Goal: Task Accomplishment & Management: Manage account settings

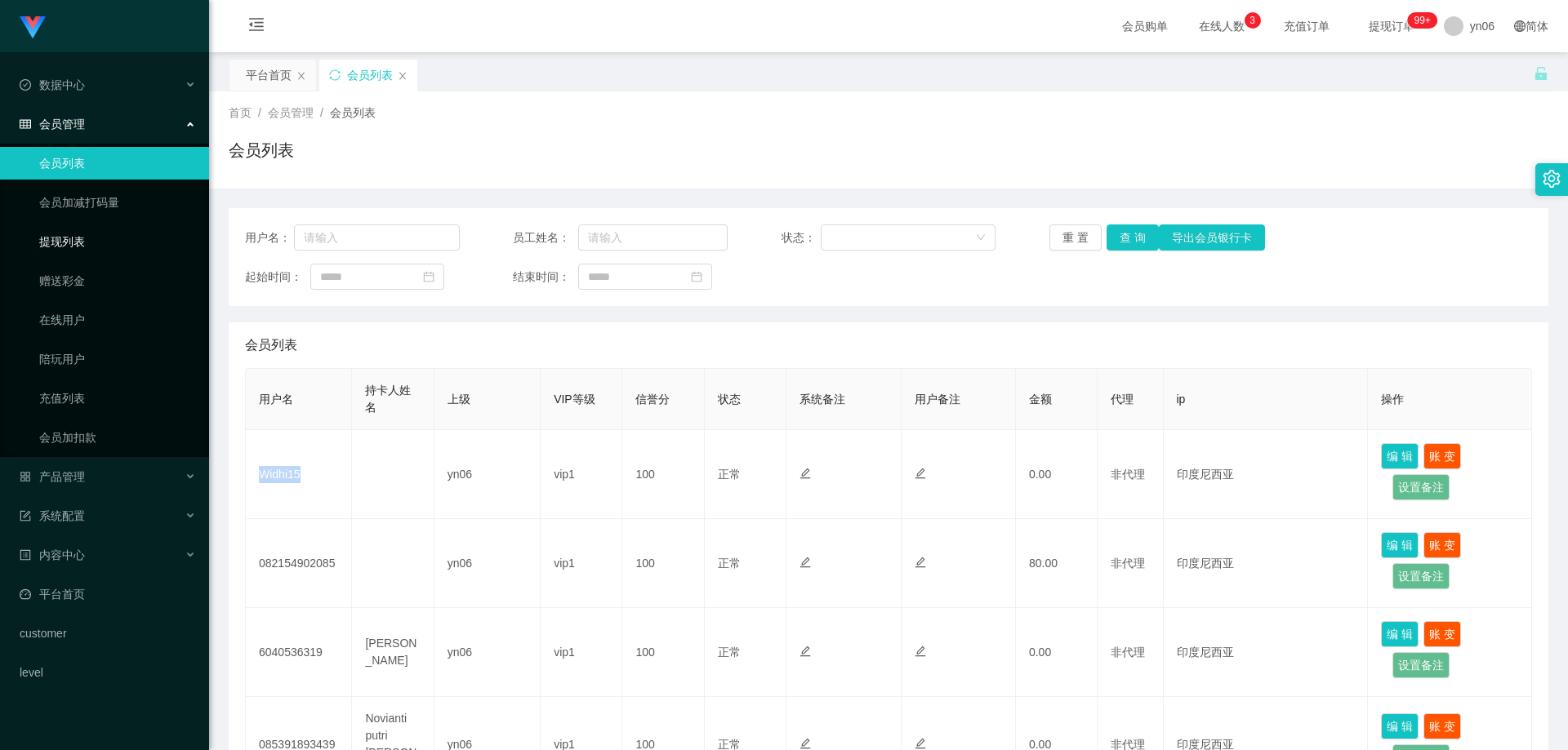
click at [102, 237] on link "提现列表" at bounding box center [117, 242] width 157 height 33
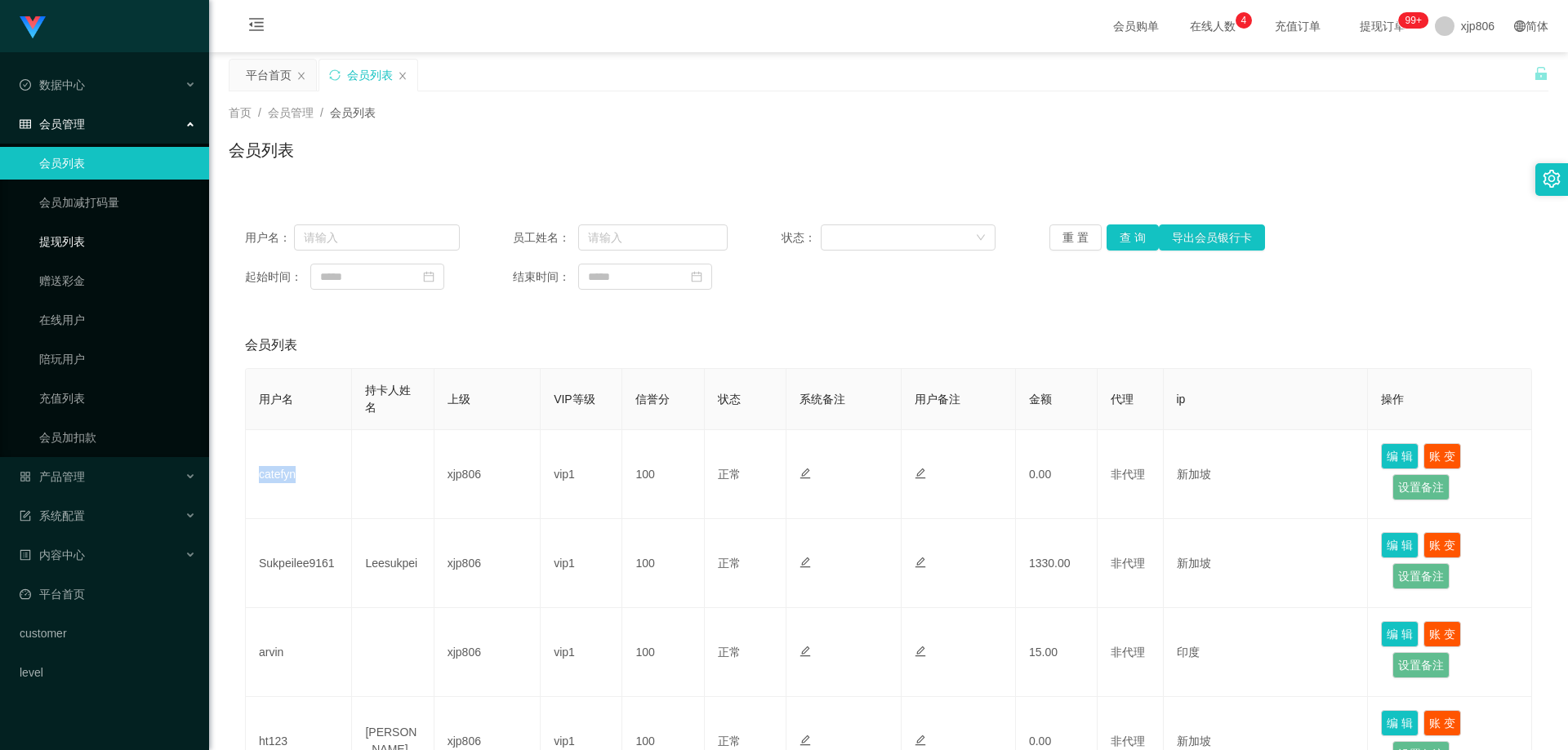
click at [85, 242] on link "提现列表" at bounding box center [117, 242] width 157 height 33
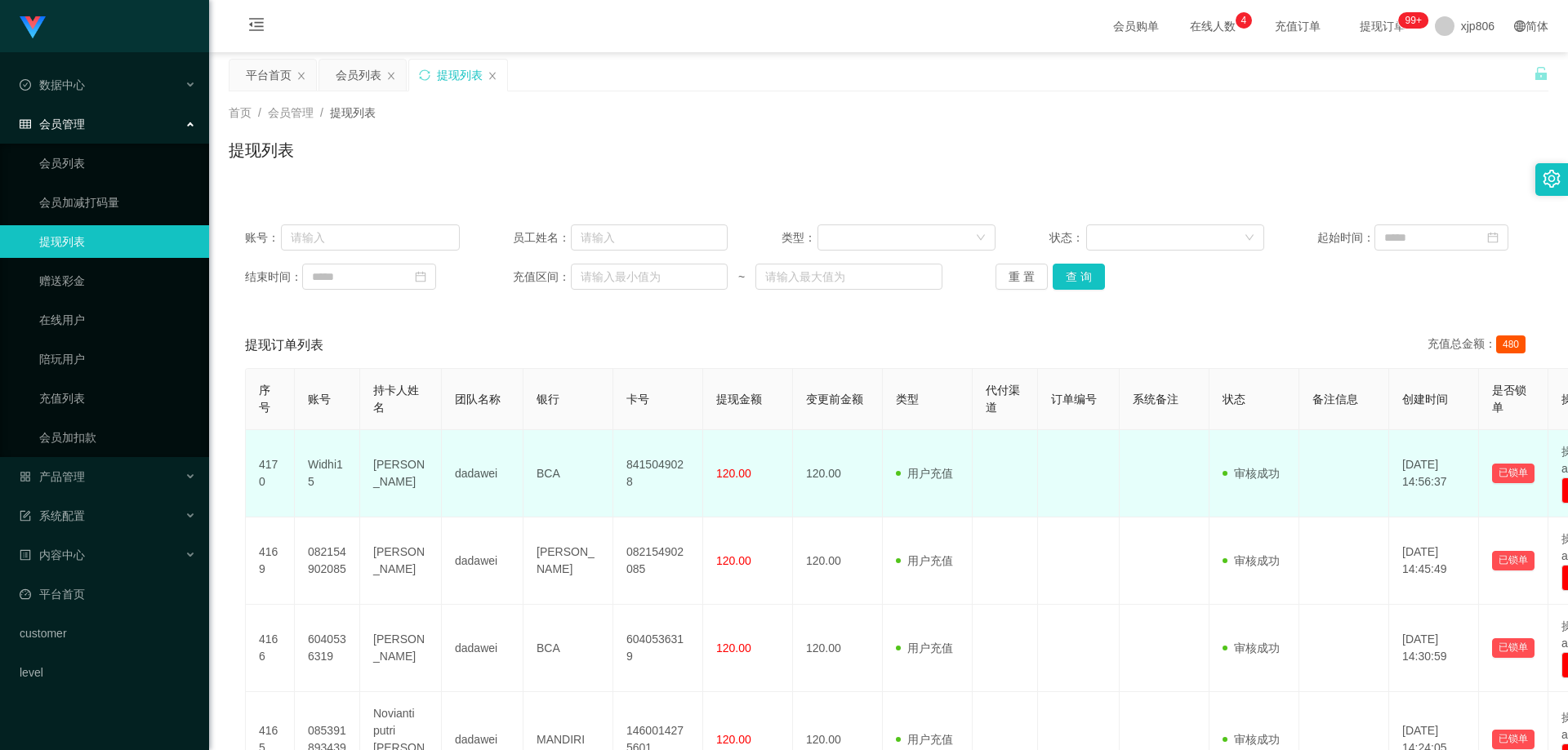
scroll to position [82, 0]
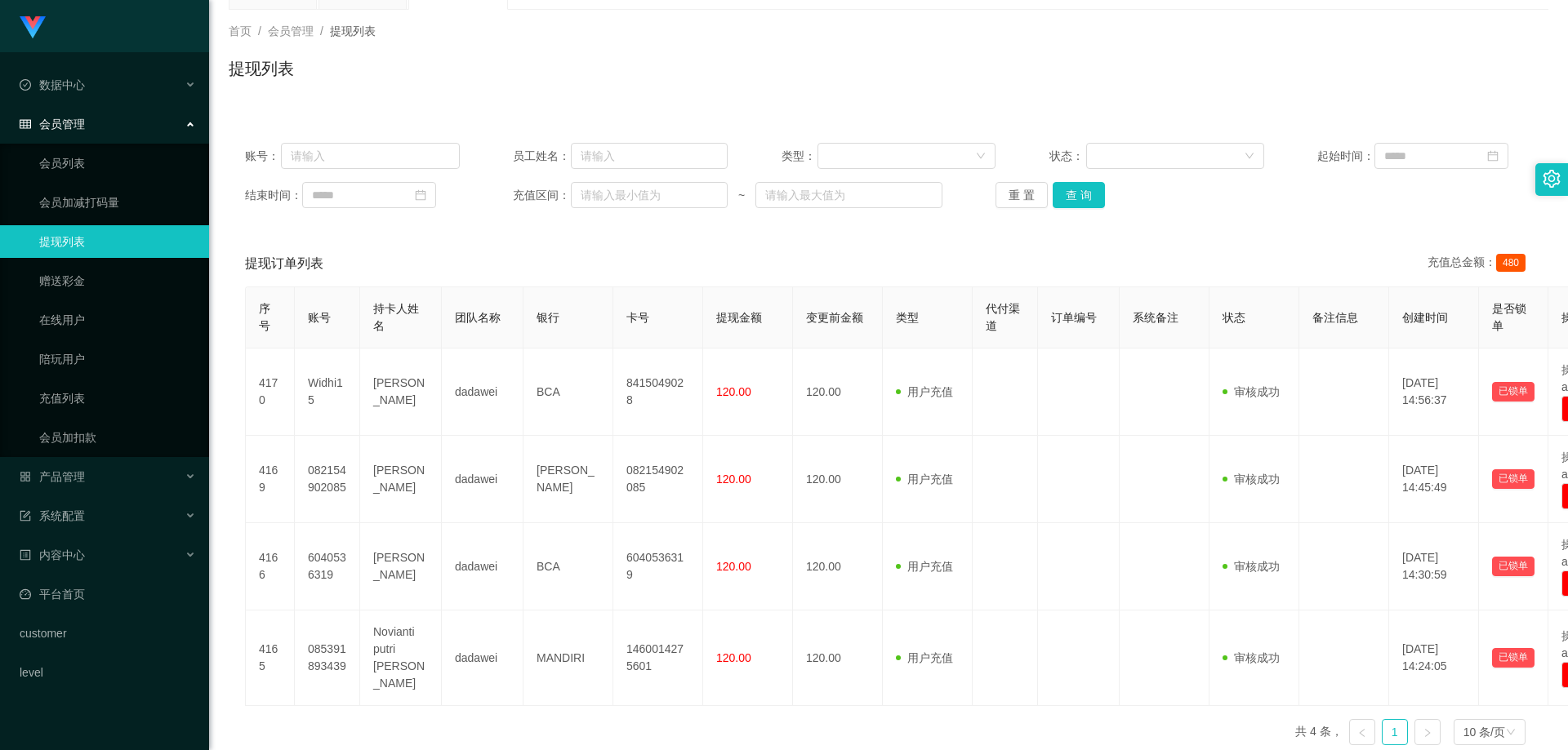
click at [1161, 136] on div "账号： 员工姓名： 类型： 状态： 起始时间： 结束时间： 充值区间： ~ 重 置 查 询" at bounding box center [888, 175] width 1319 height 98
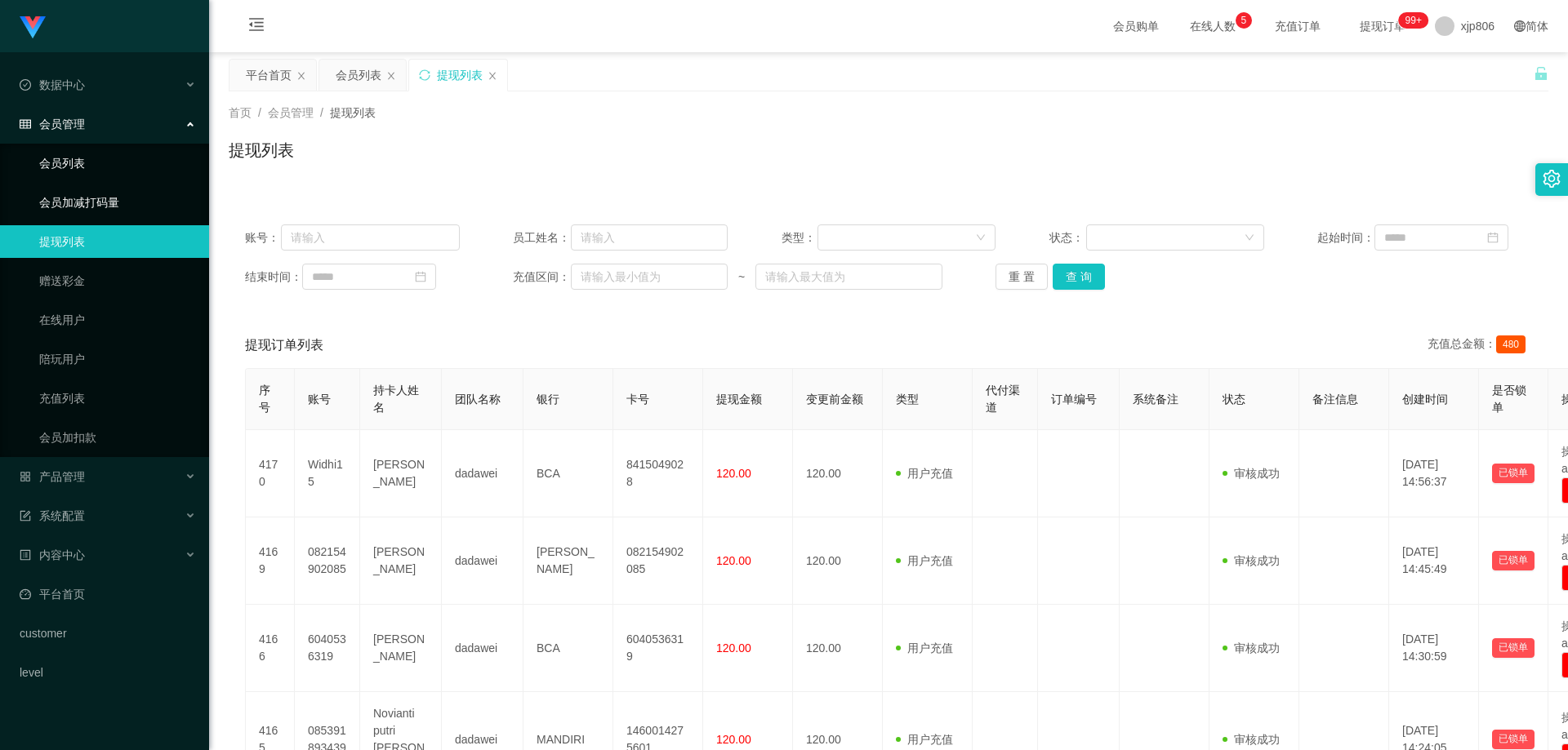
click at [74, 166] on link "会员列表" at bounding box center [117, 163] width 157 height 33
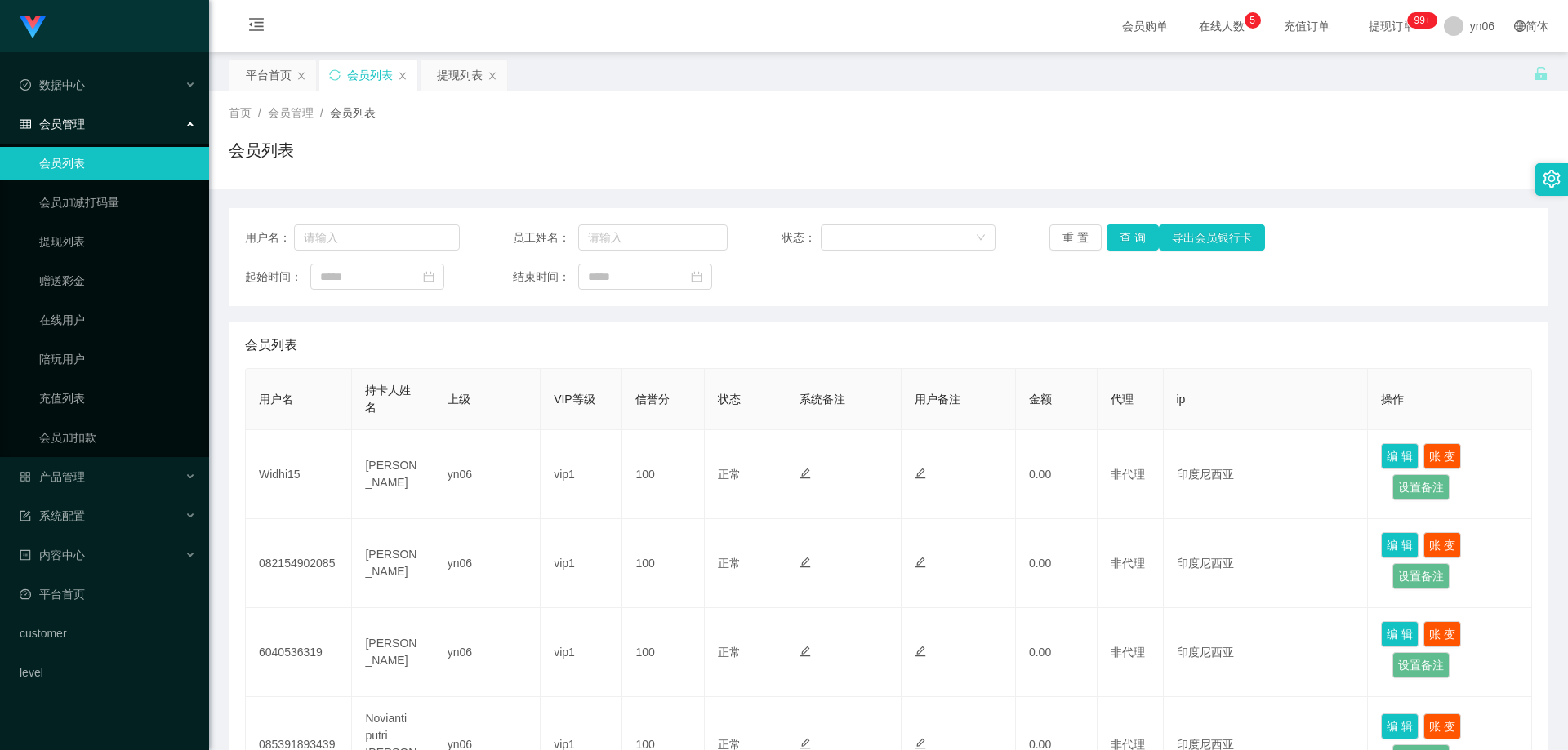
drag, startPoint x: 0, startPoint y: 0, endPoint x: 1242, endPoint y: 58, distance: 1243.4
click at [1234, 57] on main "关闭左侧 关闭右侧 关闭其它 刷新页面 平台首页 会员列表 提现列表 首页 / 会员管理 / 会员列表 / 会员列表 用户名： 员工姓名： 状态： 重 置 查…" at bounding box center [888, 493] width 1358 height 882
click at [936, 95] on div "首页 / 会员管理 / 会员列表 / 会员列表" at bounding box center [888, 140] width 1358 height 97
click at [1470, 36] on span "yn06" at bounding box center [1482, 26] width 25 height 53
click at [1470, 68] on span "退出登录" at bounding box center [1470, 72] width 45 height 13
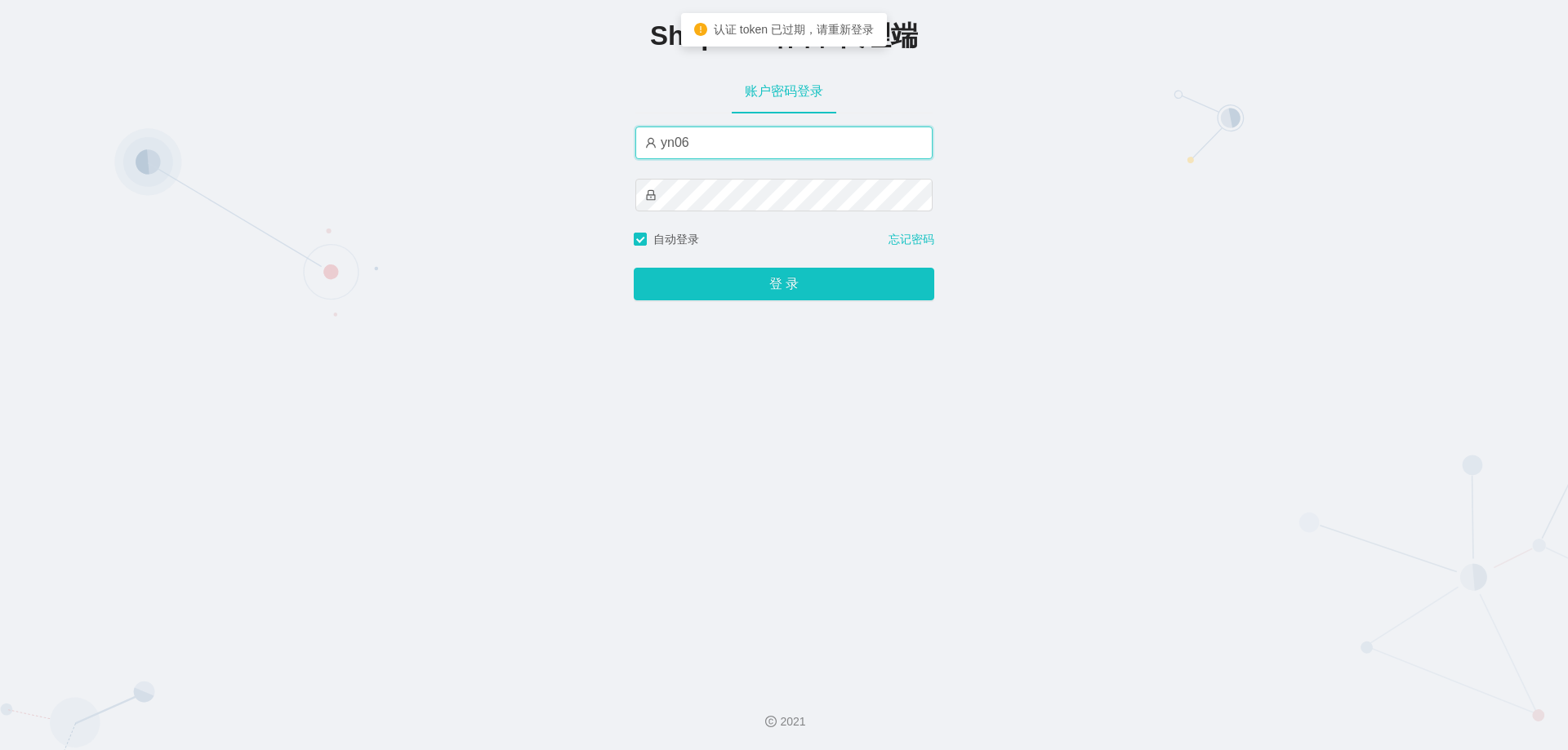
click at [711, 153] on input "yn06" at bounding box center [784, 143] width 297 height 33
type input "xjp806"
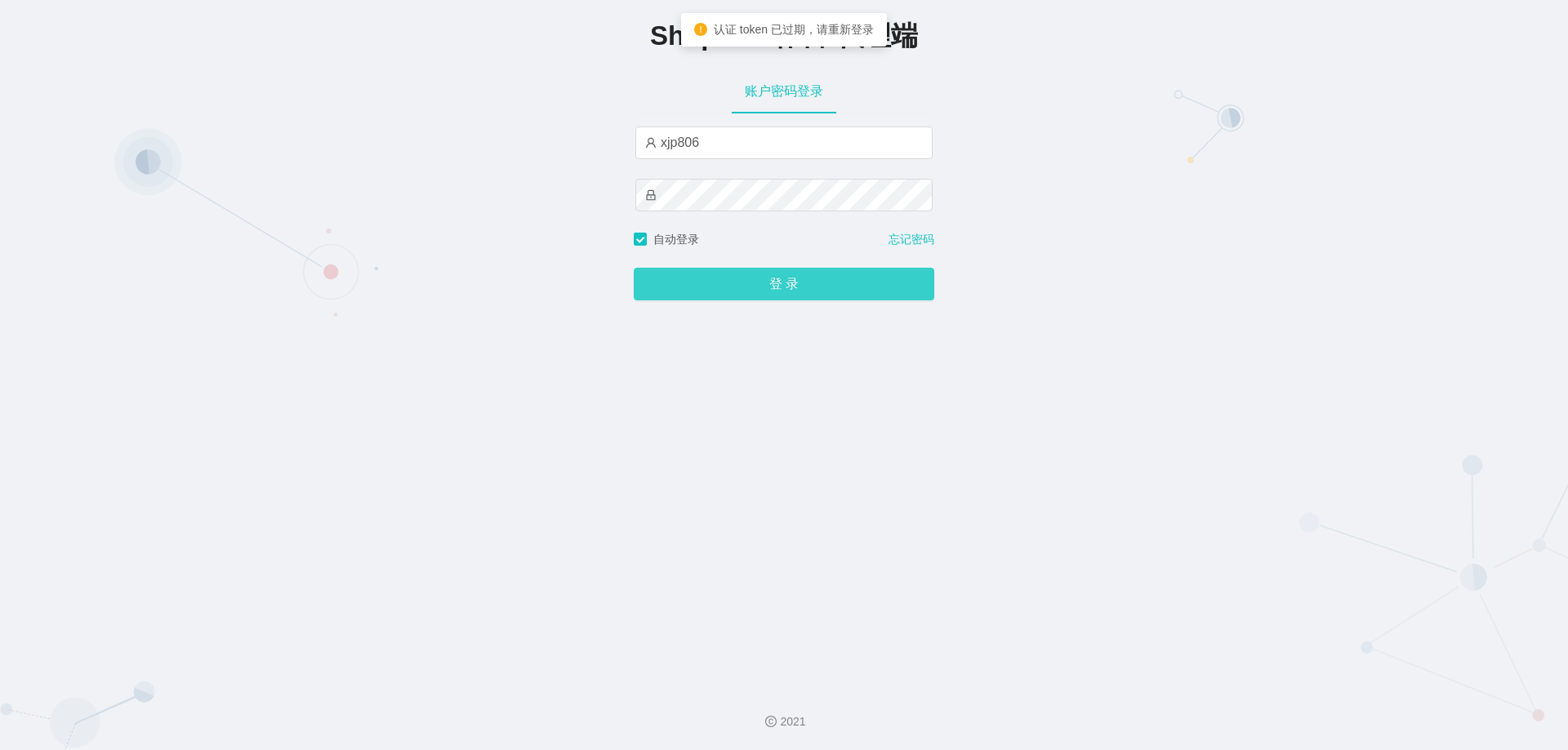
click at [758, 287] on button "登 录" at bounding box center [784, 284] width 301 height 33
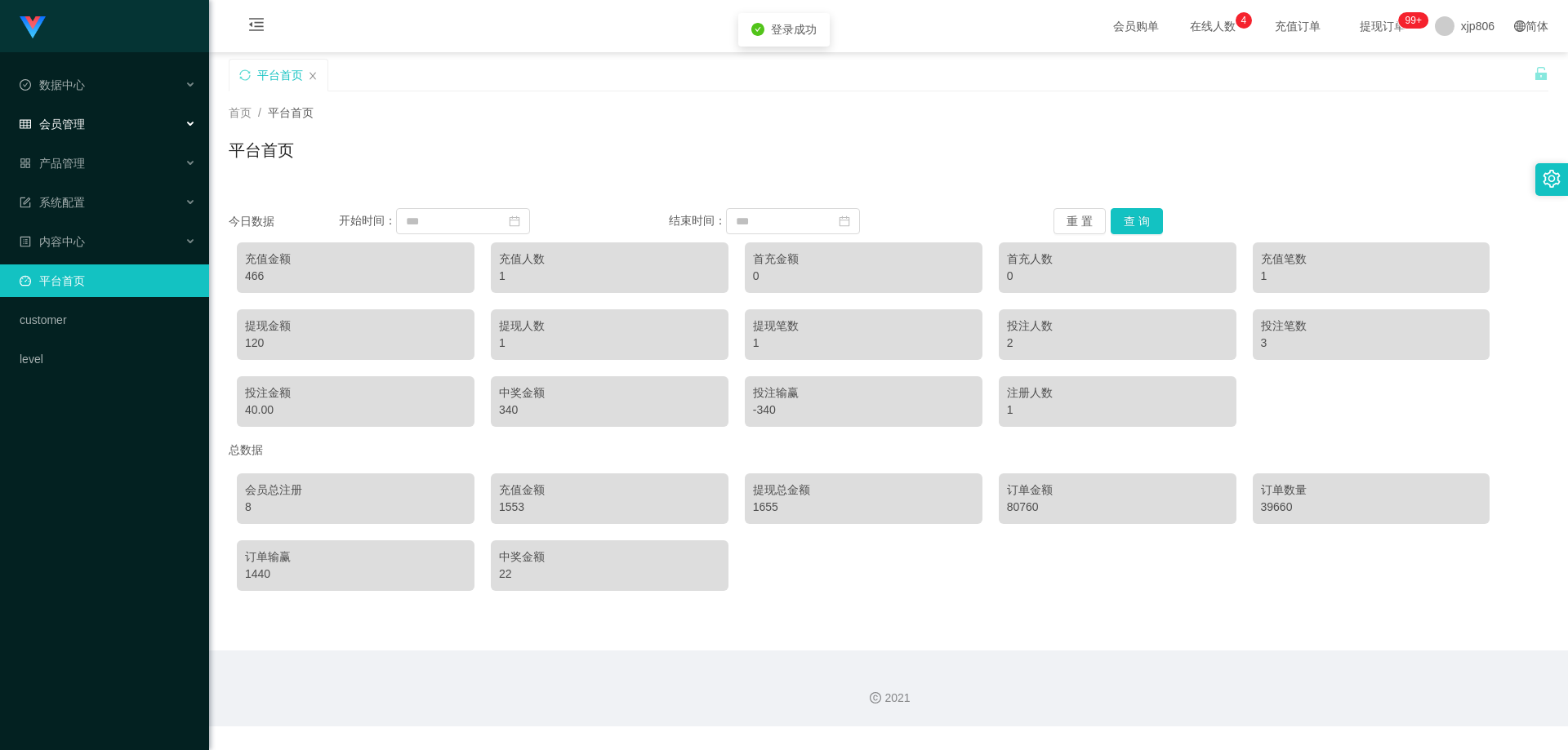
click at [84, 133] on div "会员管理" at bounding box center [104, 124] width 209 height 33
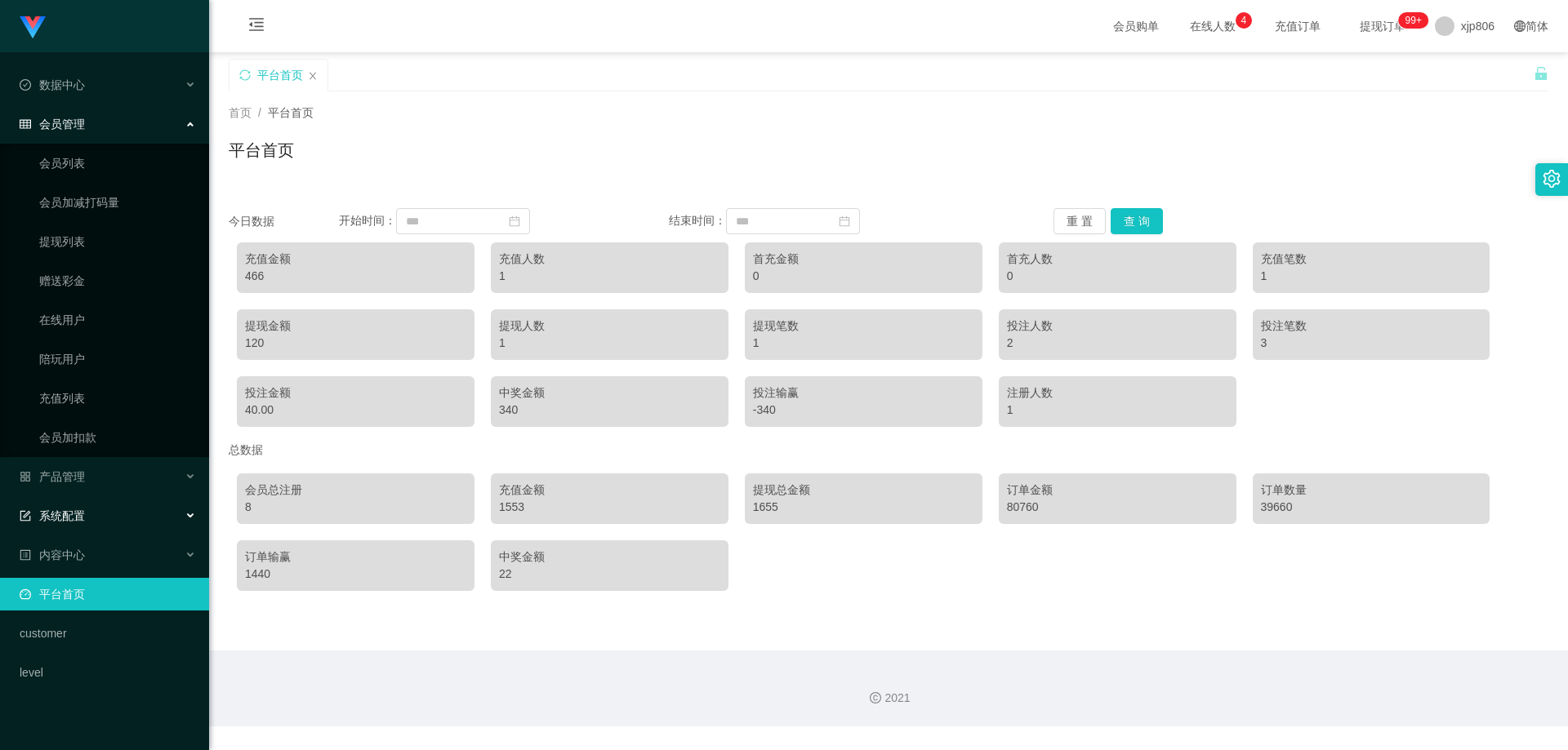
click at [105, 505] on div "系统配置" at bounding box center [104, 516] width 209 height 33
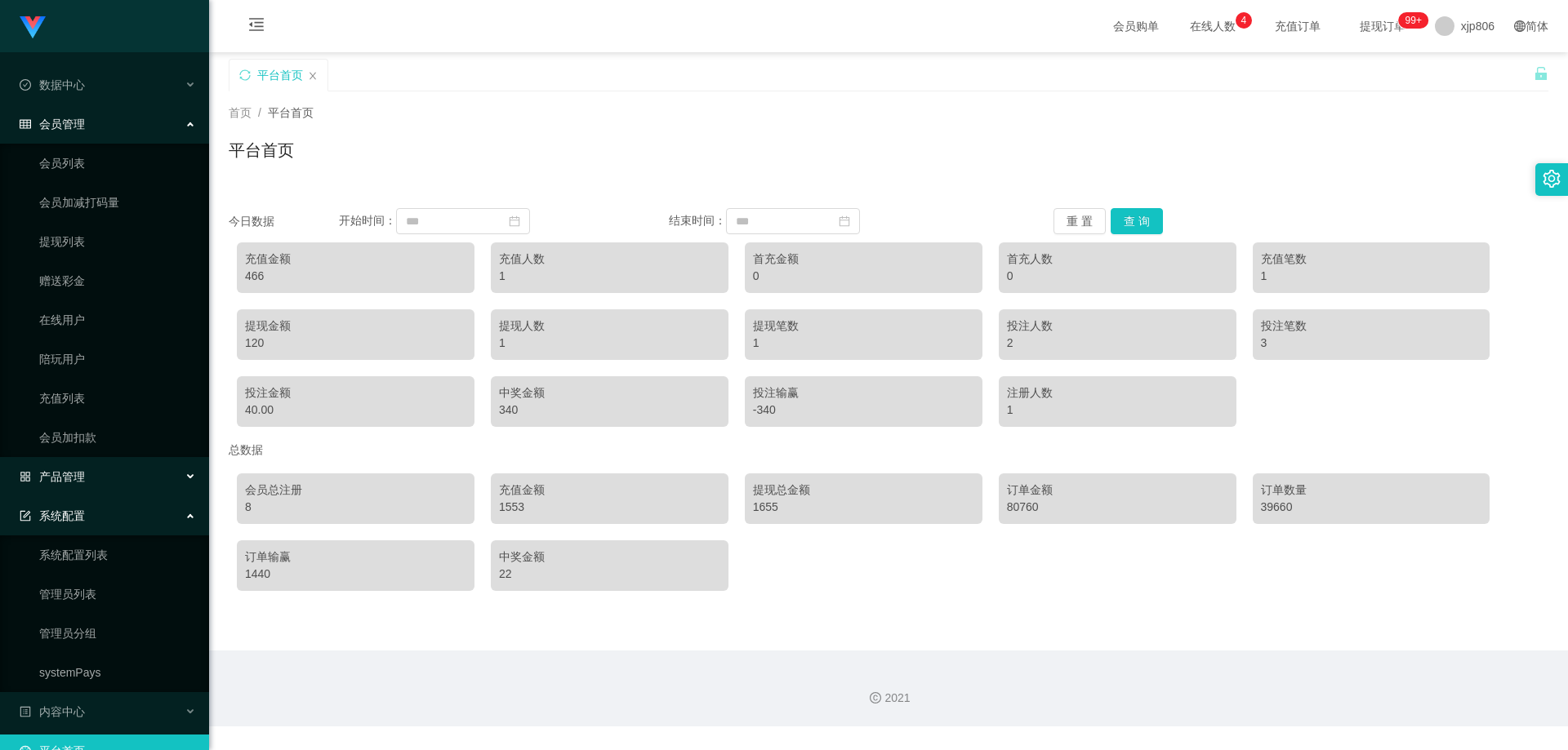
click at [94, 480] on div "产品管理" at bounding box center [104, 477] width 209 height 33
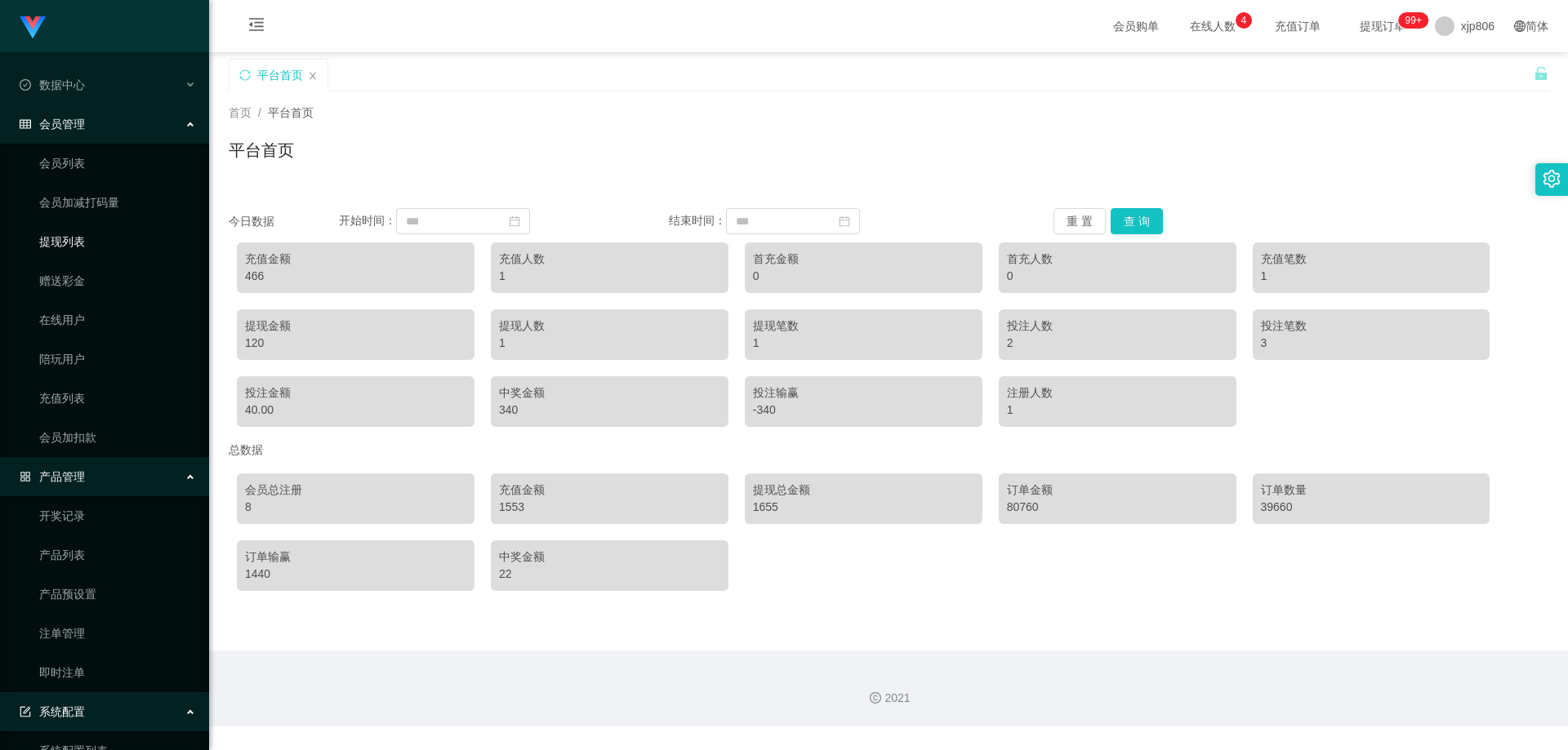
click at [79, 239] on link "提现列表" at bounding box center [117, 242] width 157 height 33
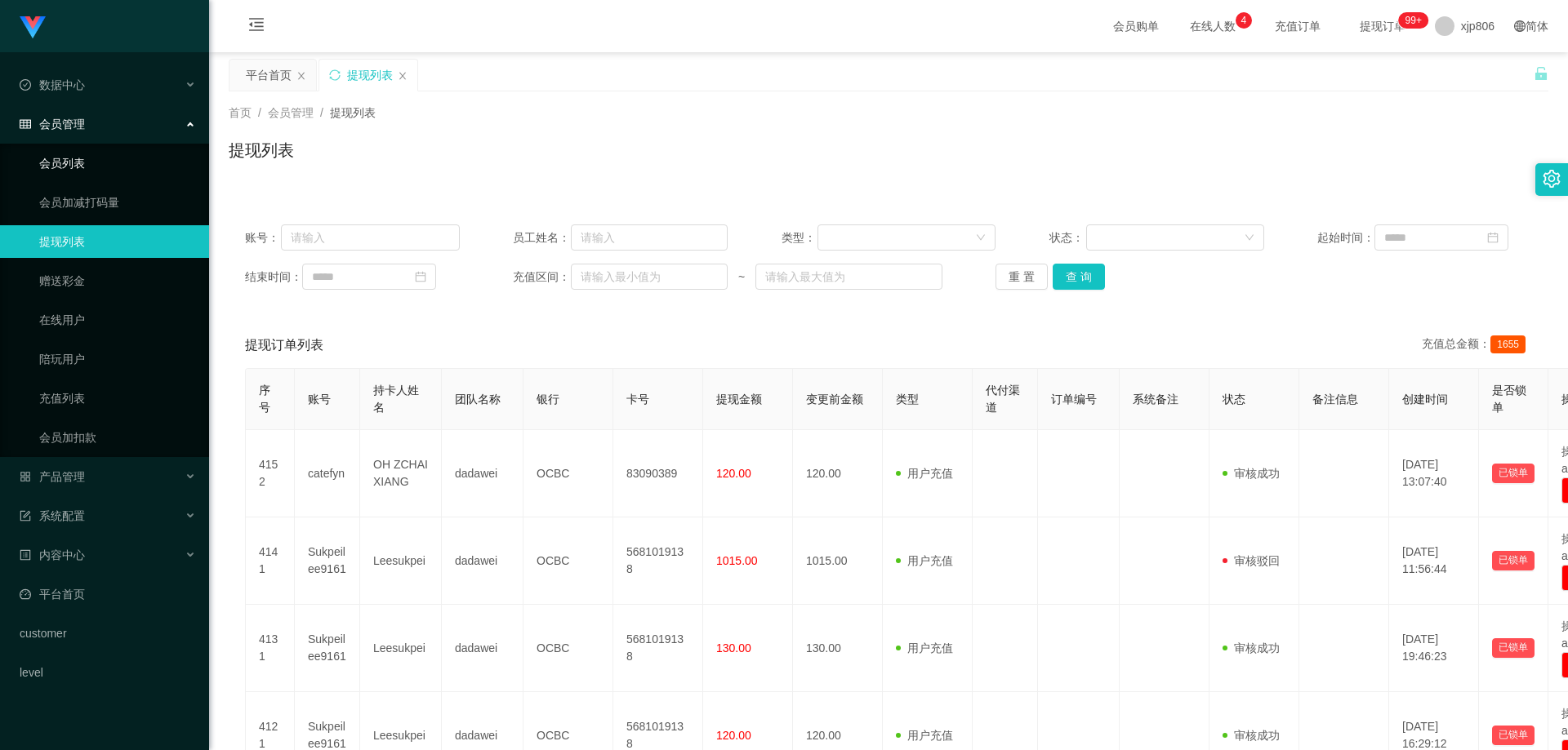
click at [128, 161] on link "会员列表" at bounding box center [117, 163] width 157 height 33
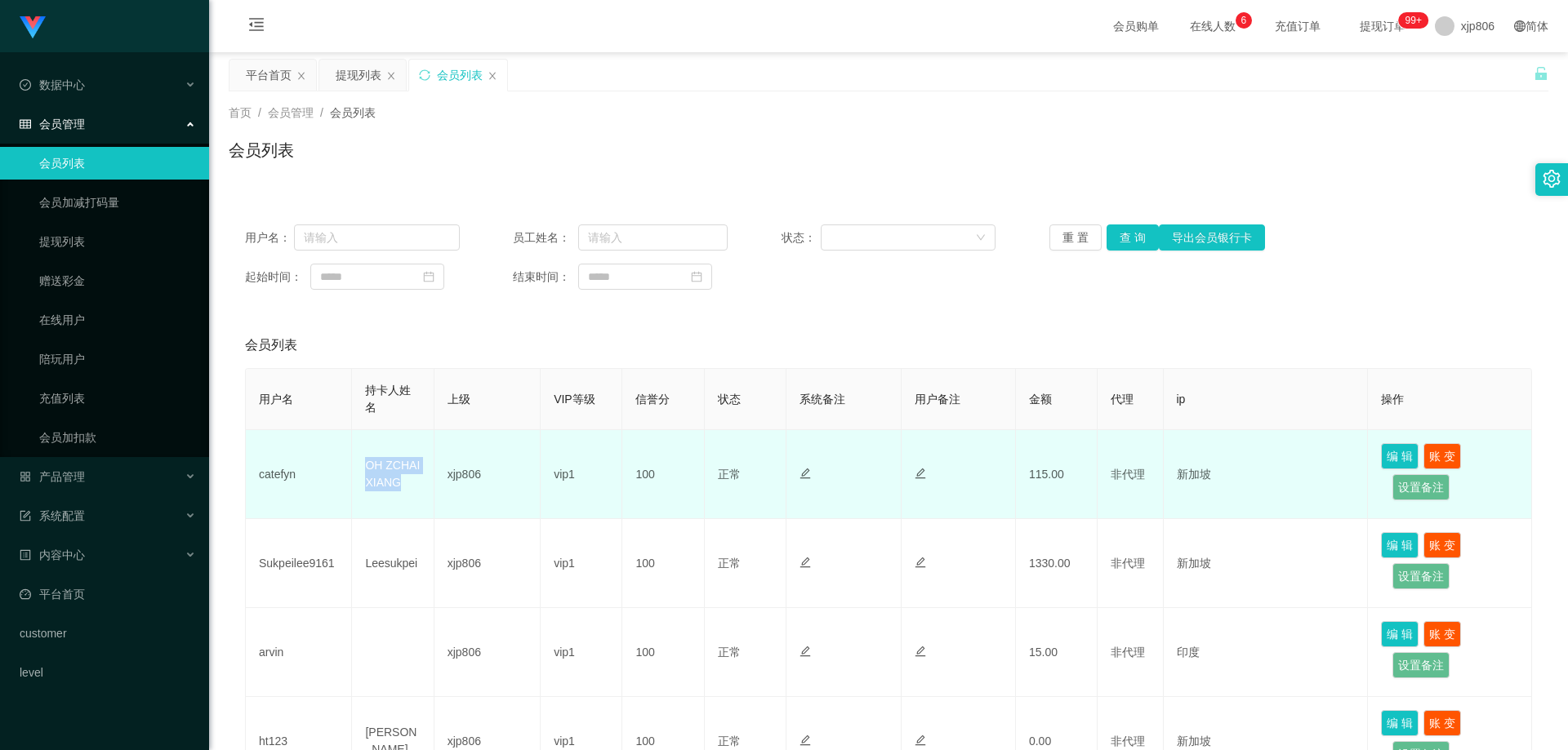
drag, startPoint x: 363, startPoint y: 462, endPoint x: 419, endPoint y: 484, distance: 60.2
click at [415, 484] on td "OH ZCHAI XIANG" at bounding box center [393, 475] width 82 height 89
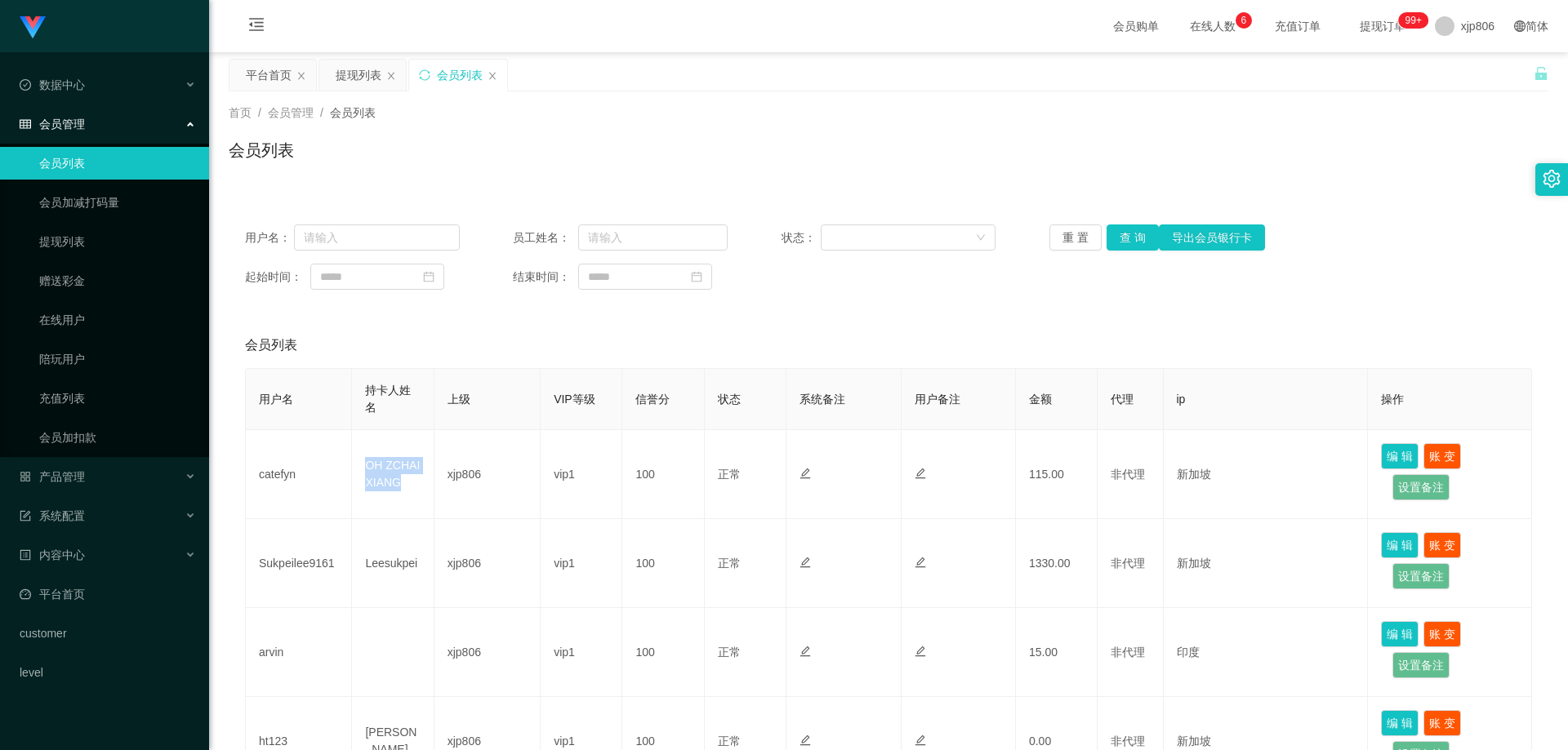
copy td "OH ZCHAI XIANG"
